Goal: Information Seeking & Learning: Find contact information

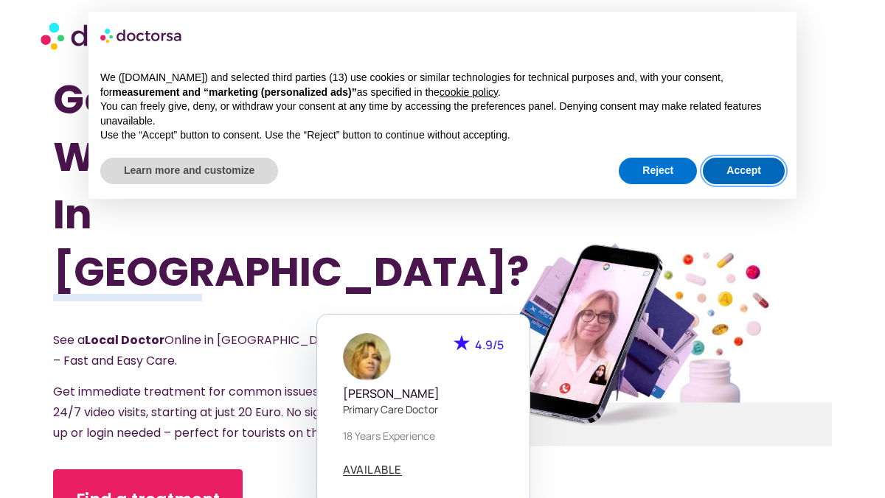
click at [732, 171] on button "Accept" at bounding box center [744, 171] width 82 height 27
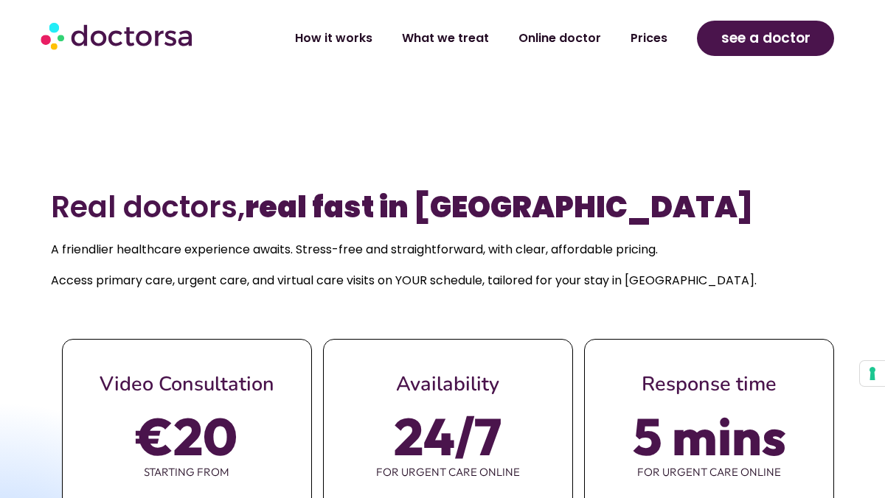
scroll to position [520, 0]
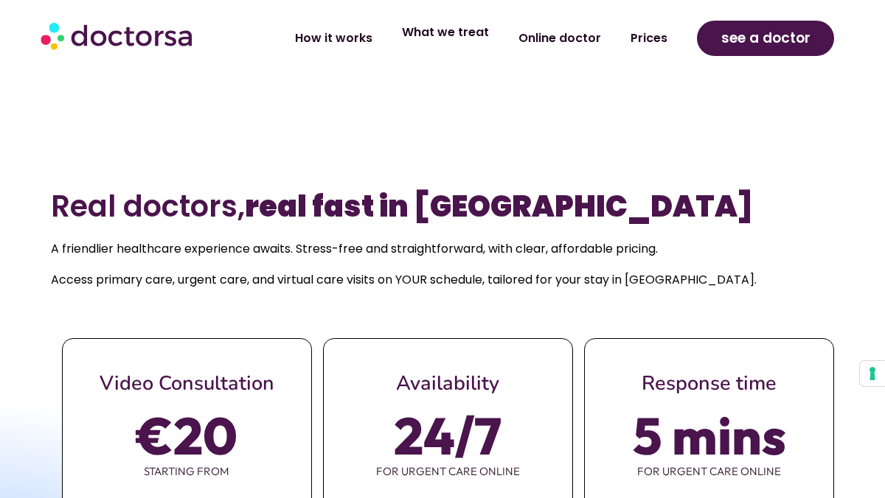
click at [439, 35] on link "What we treat" at bounding box center [445, 32] width 116 height 34
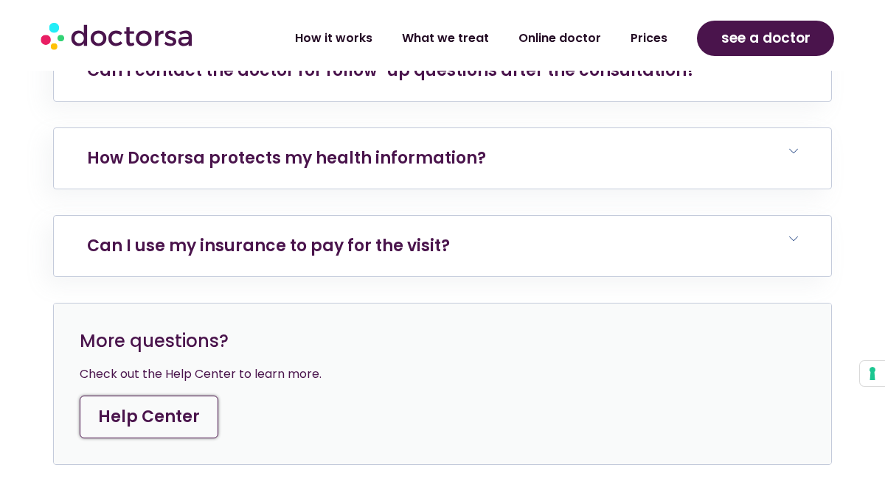
scroll to position [6650, 0]
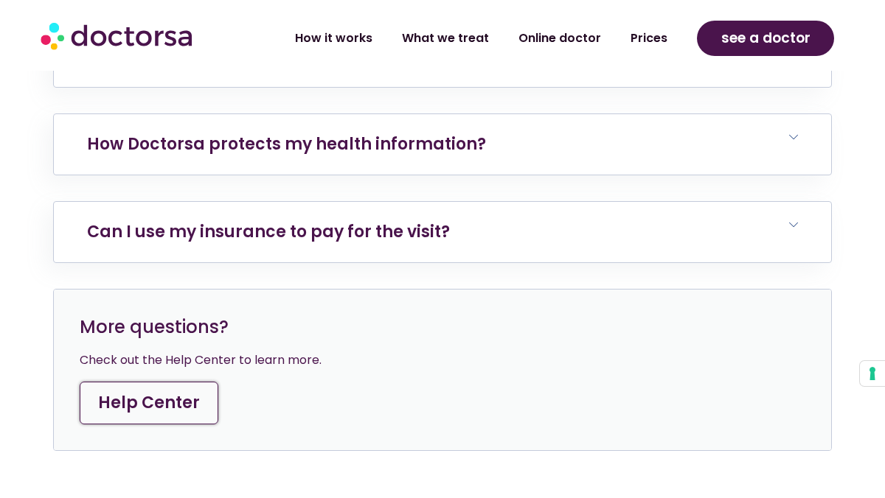
click at [167, 382] on link "Help Center" at bounding box center [149, 403] width 139 height 43
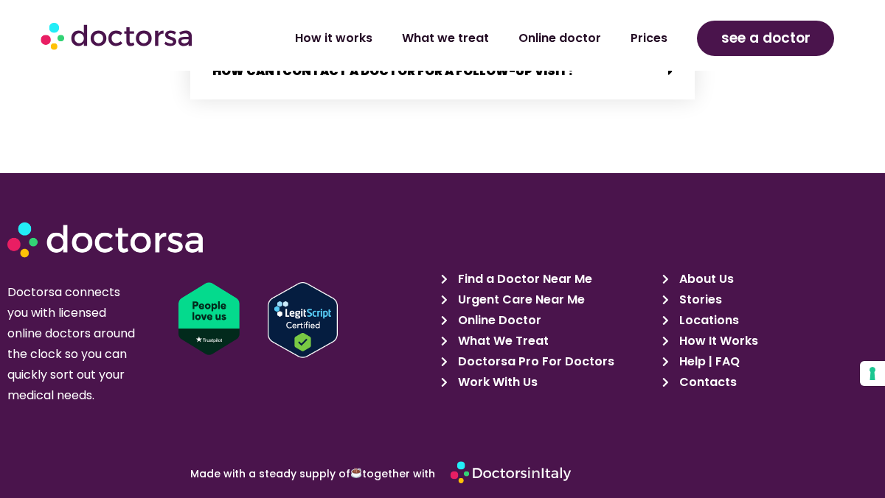
scroll to position [3210, 0]
